Goal: Book appointment/travel/reservation

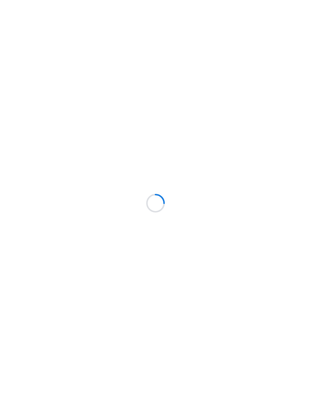
click at [75, 13] on div at bounding box center [155, 203] width 311 height 406
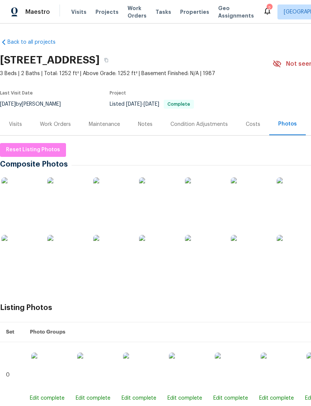
click at [72, 14] on span "Visits" at bounding box center [78, 11] width 15 height 7
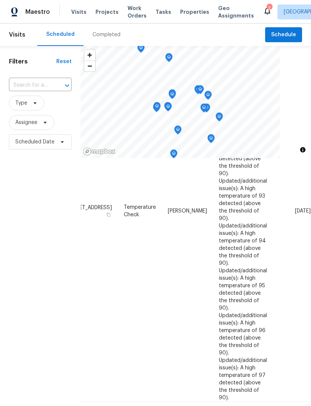
scroll to position [390, 59]
click at [0, 0] on icon at bounding box center [0, 0] width 0 height 0
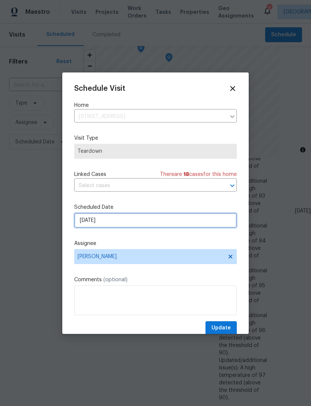
click at [115, 227] on input "[DATE]" at bounding box center [155, 220] width 163 height 15
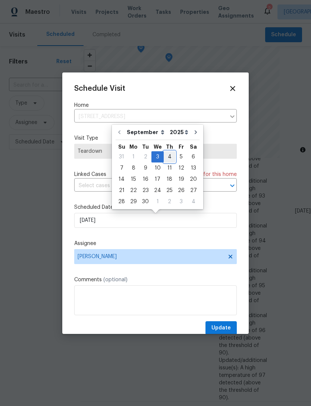
click at [168, 159] on div "4" at bounding box center [170, 156] width 12 height 10
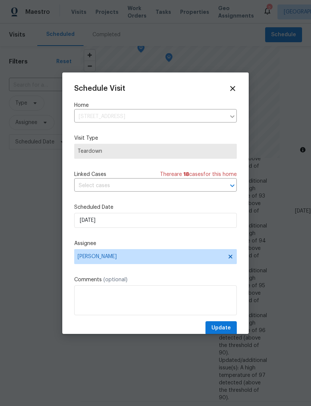
type input "[DATE]"
click at [217, 325] on span "Update" at bounding box center [221, 327] width 19 height 9
